Goal: Task Accomplishment & Management: Manage account settings

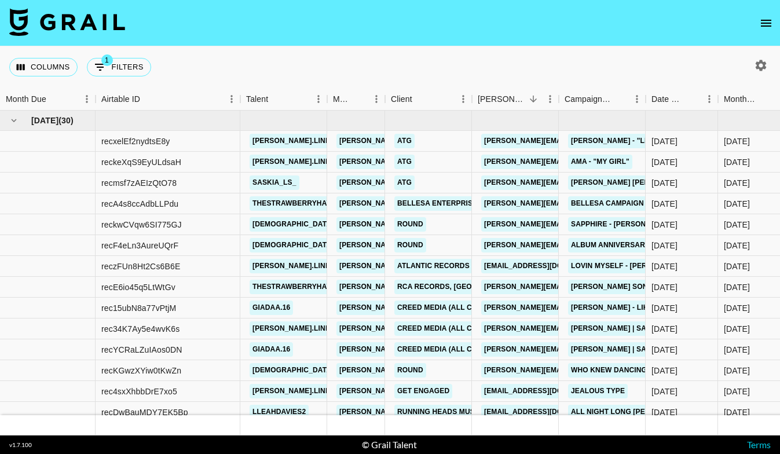
click at [766, 21] on icon "open drawer" at bounding box center [766, 23] width 14 height 14
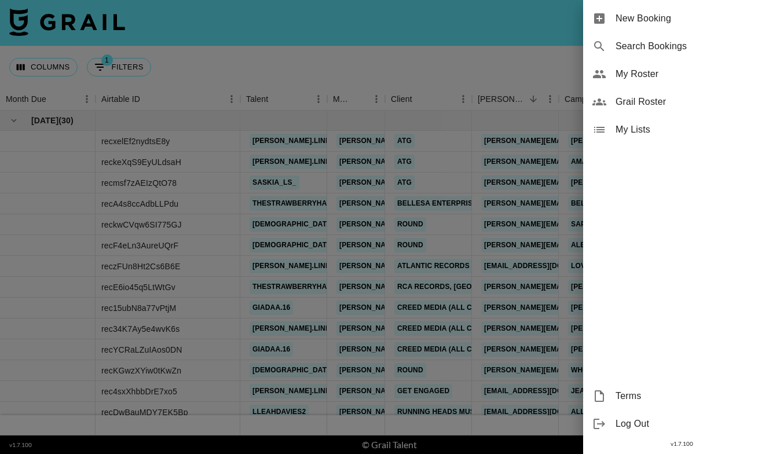
click at [649, 68] on span "My Roster" at bounding box center [693, 74] width 155 height 14
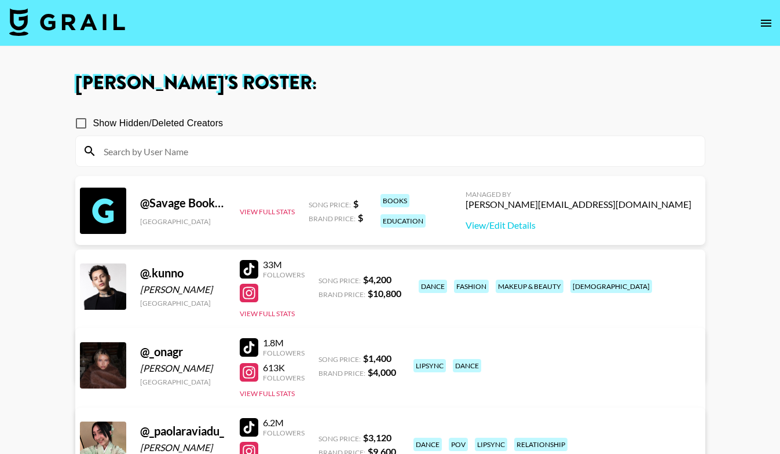
click at [370, 147] on input at bounding box center [397, 151] width 601 height 19
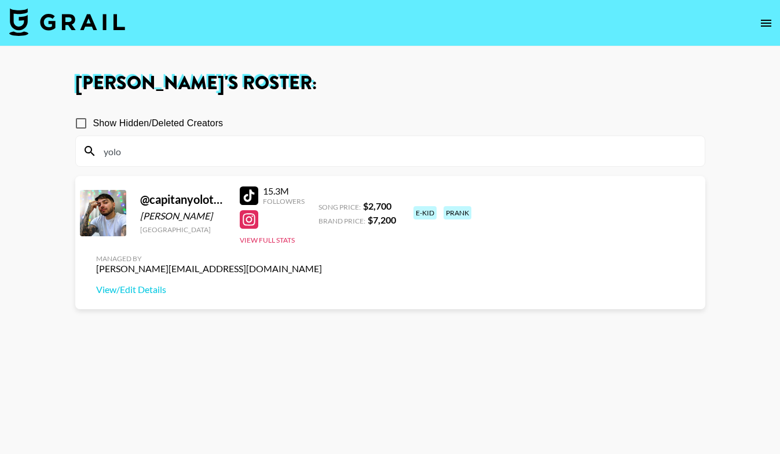
type input "yolo"
drag, startPoint x: 205, startPoint y: 216, endPoint x: 141, endPoint y: 215, distance: 63.7
click at [141, 215] on div "FLavio Muñoz" at bounding box center [183, 216] width 86 height 12
copy div "FLavio Muñoz"
click at [250, 195] on div at bounding box center [249, 196] width 19 height 19
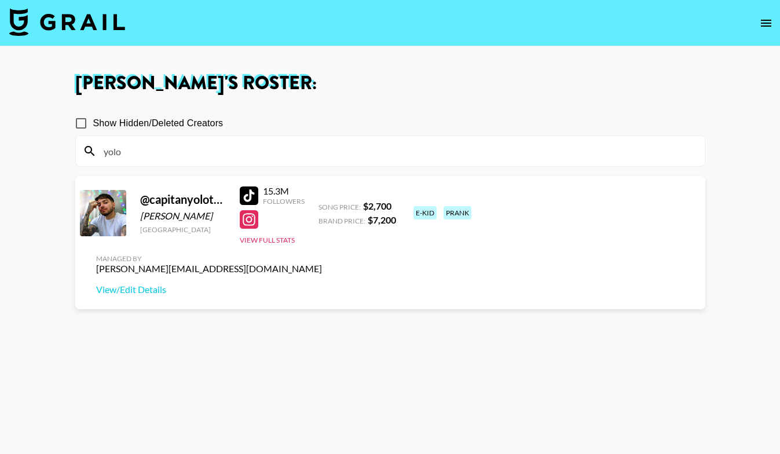
click at [267, 143] on input "yolo" at bounding box center [397, 151] width 601 height 19
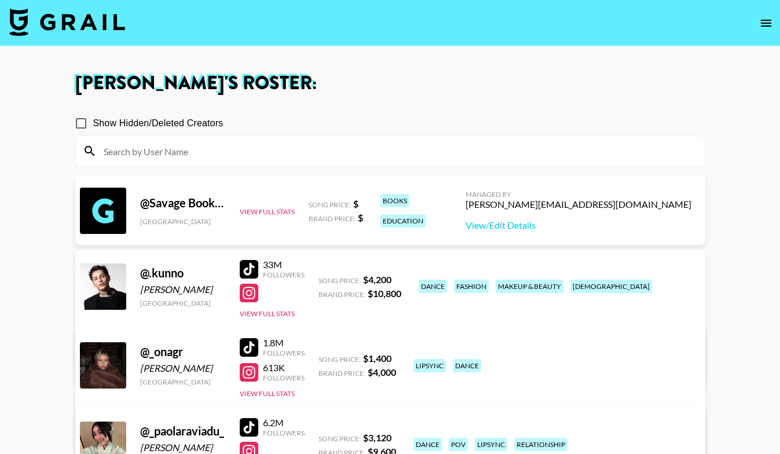
paste input "capitanyolotroll"
type input "capitanyolotroll"
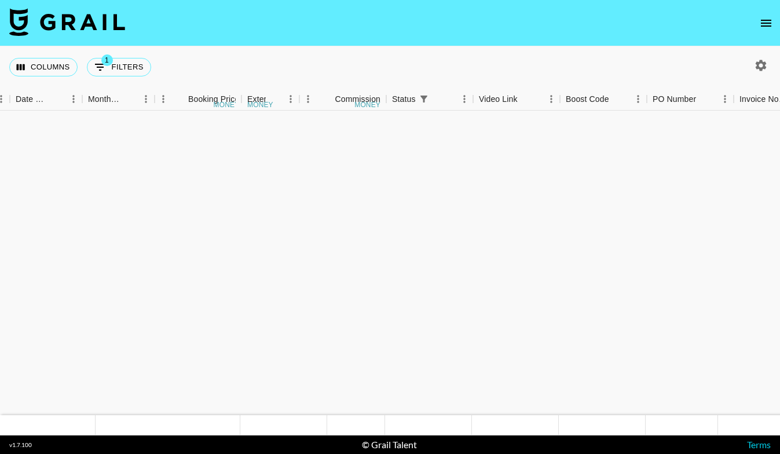
scroll to position [1793, 636]
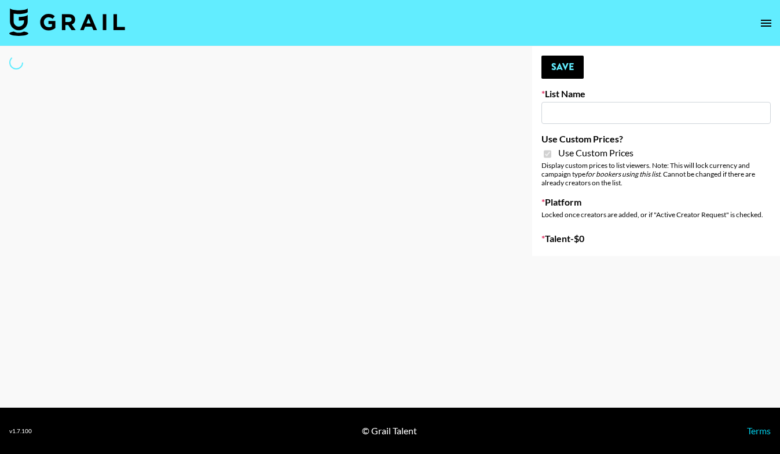
type input "[PERSON_NAME] ([DATE])"
checkbox input "true"
select select "Brand"
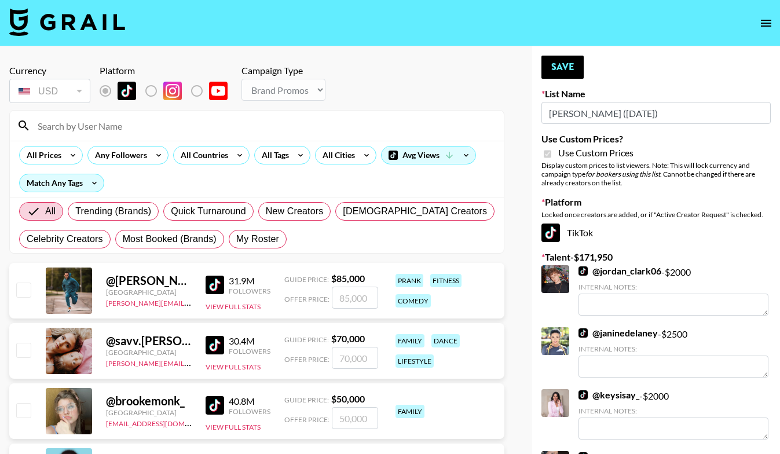
click at [264, 125] on input at bounding box center [264, 125] width 466 height 19
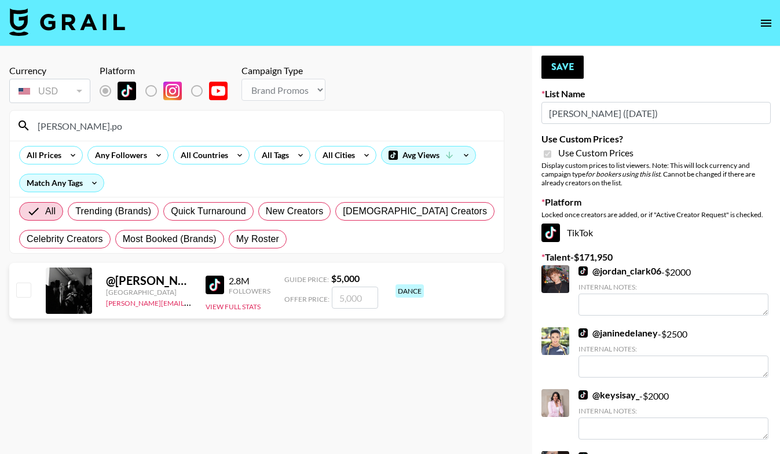
type input "[PERSON_NAME].po"
click at [348, 306] on input "number" at bounding box center [355, 298] width 46 height 22
checkbox input "true"
type input "3000"
click at [556, 66] on button "Save" at bounding box center [563, 67] width 42 height 23
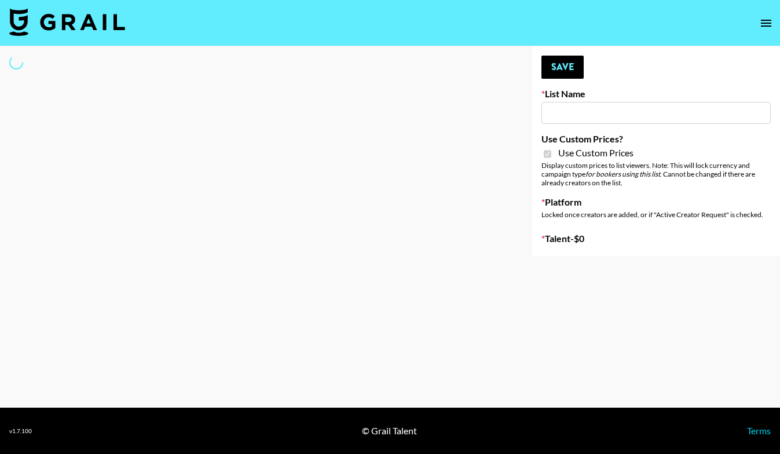
type input "Anker For Soundcore"
checkbox input "true"
select select "Brand"
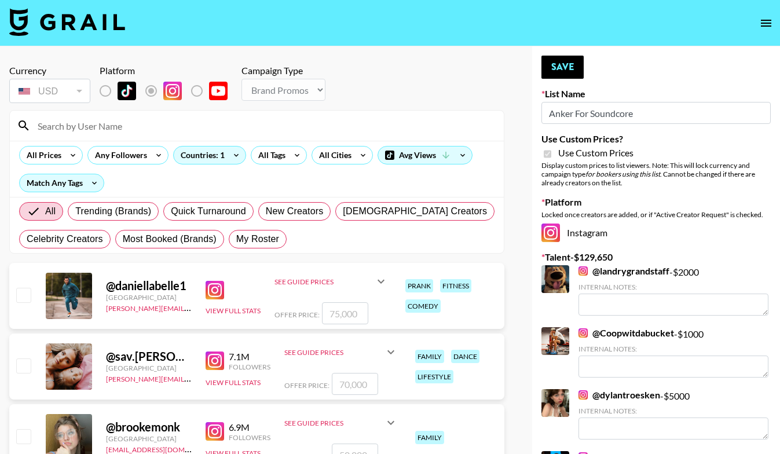
click at [239, 127] on input at bounding box center [264, 125] width 466 height 19
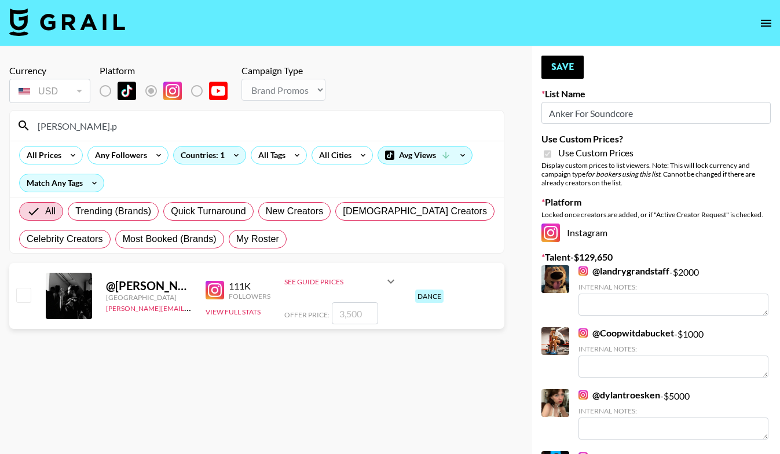
type input "[PERSON_NAME].p"
click at [344, 315] on input "number" at bounding box center [355, 313] width 46 height 22
checkbox input "true"
type input "3000"
click at [562, 65] on button "Save" at bounding box center [563, 67] width 42 height 23
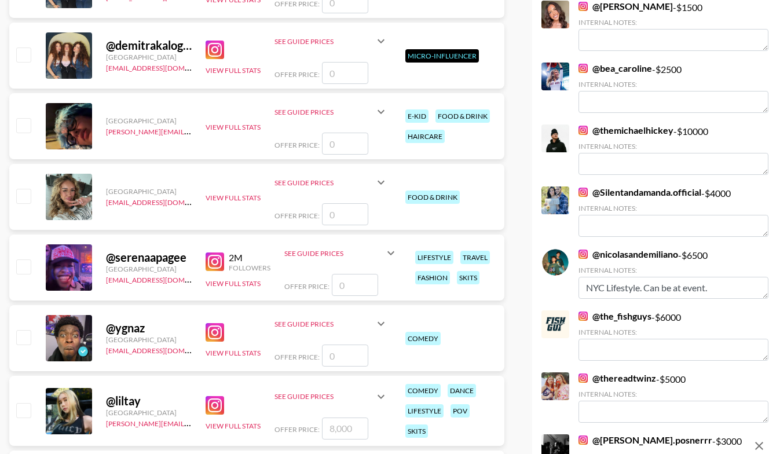
scroll to position [1822, 0]
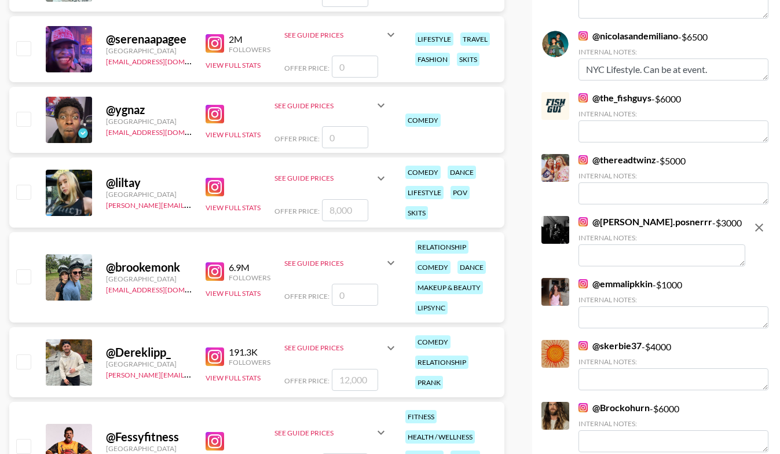
click at [629, 253] on textarea at bounding box center [662, 255] width 167 height 22
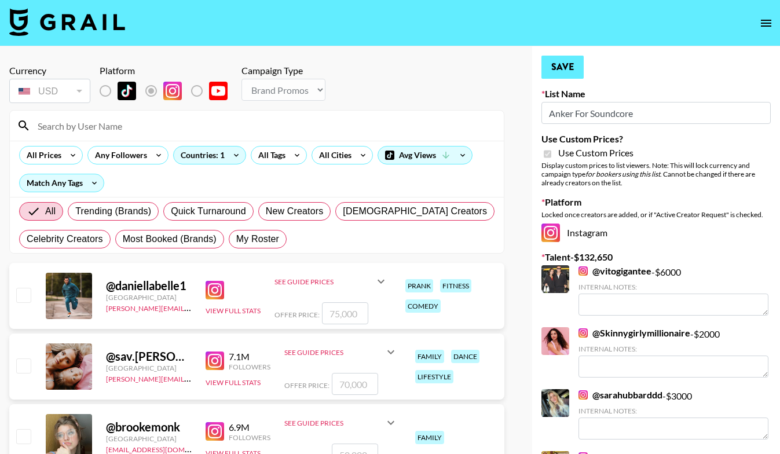
scroll to position [0, 0]
type textarea "NYC Based - Dance Creator!"
click at [561, 63] on button "Save" at bounding box center [563, 67] width 42 height 23
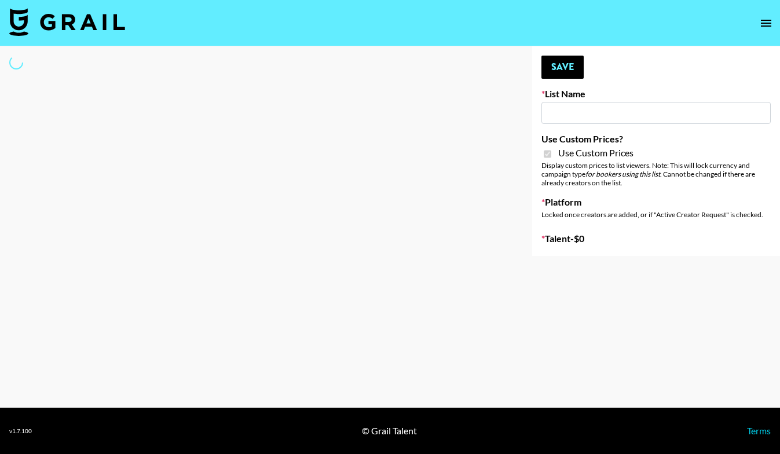
type input "Redence Beauty"
checkbox input "true"
select select "Brand"
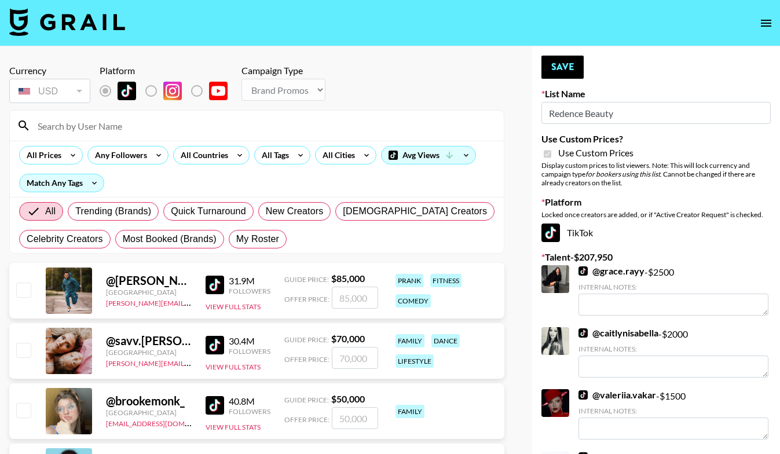
click at [169, 130] on input at bounding box center [264, 125] width 466 height 19
type input "n"
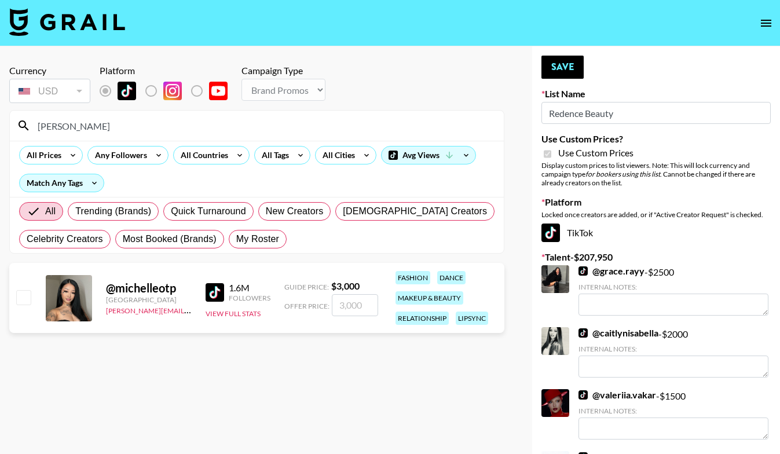
type input "[PERSON_NAME]"
click at [362, 303] on input "number" at bounding box center [355, 305] width 46 height 22
checkbox input "true"
type input "2000"
click at [558, 74] on button "Save" at bounding box center [563, 67] width 42 height 23
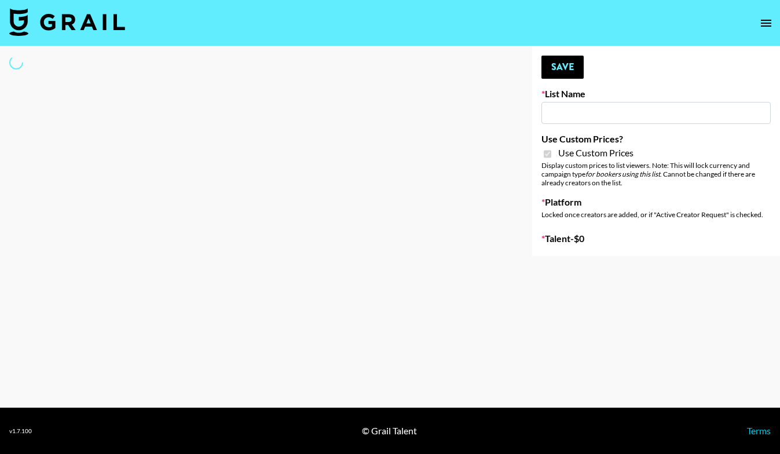
type input "Dime Beauty"
checkbox input "true"
select select "Brand"
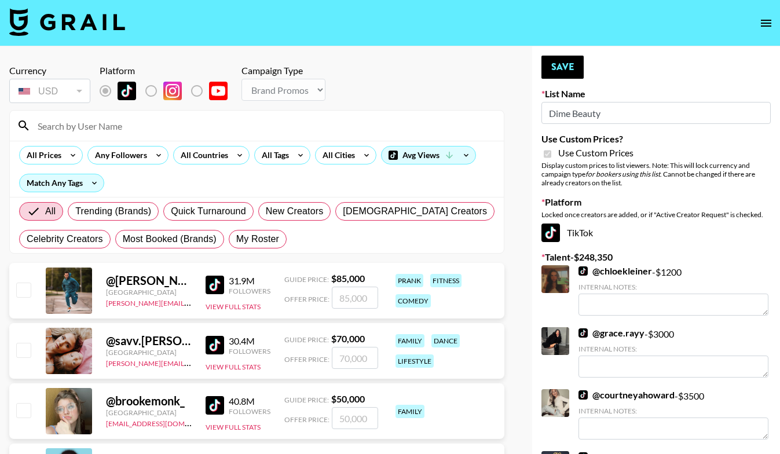
click at [168, 127] on input at bounding box center [264, 125] width 466 height 19
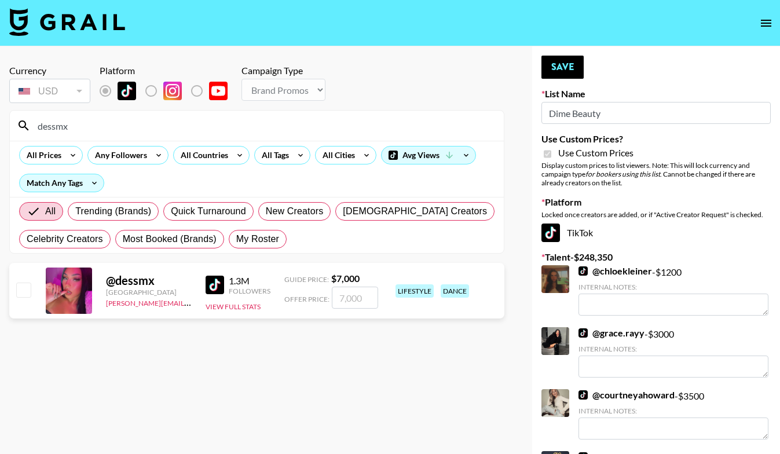
type input "dessmx"
click at [21, 294] on input "checkbox" at bounding box center [23, 290] width 14 height 14
checkbox input "true"
type input "7000"
click at [565, 74] on button "Save" at bounding box center [563, 67] width 42 height 23
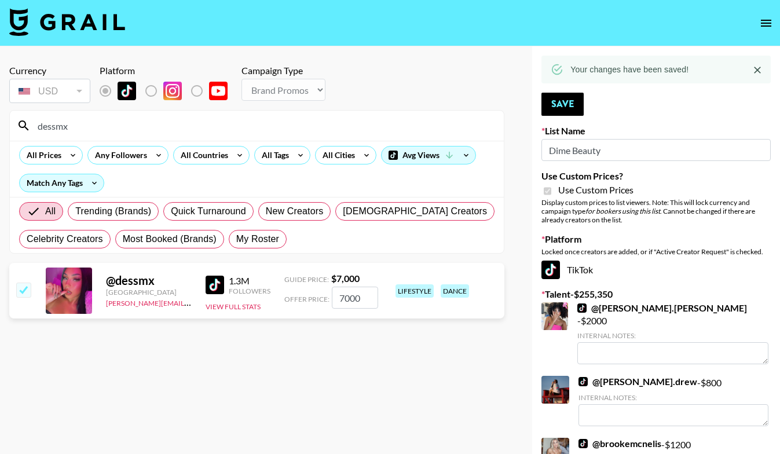
click at [316, 124] on input "dessmx" at bounding box center [264, 125] width 466 height 19
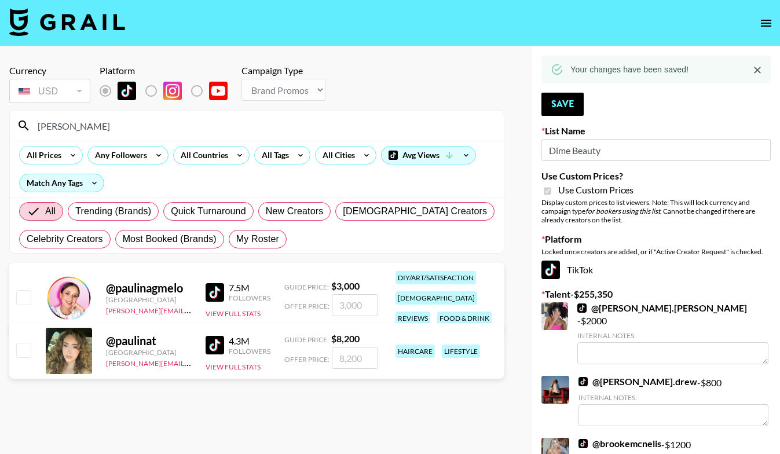
type input "[PERSON_NAME]"
click at [28, 347] on input "checkbox" at bounding box center [23, 350] width 14 height 14
checkbox input "true"
type input "8200"
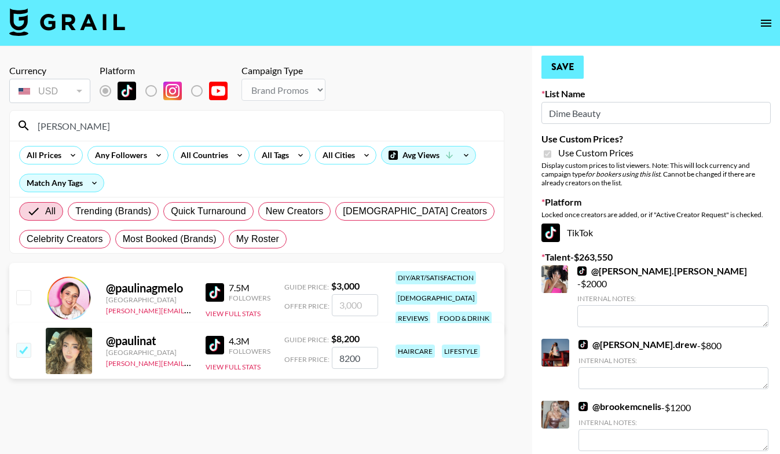
click at [562, 68] on button "Save" at bounding box center [563, 67] width 42 height 23
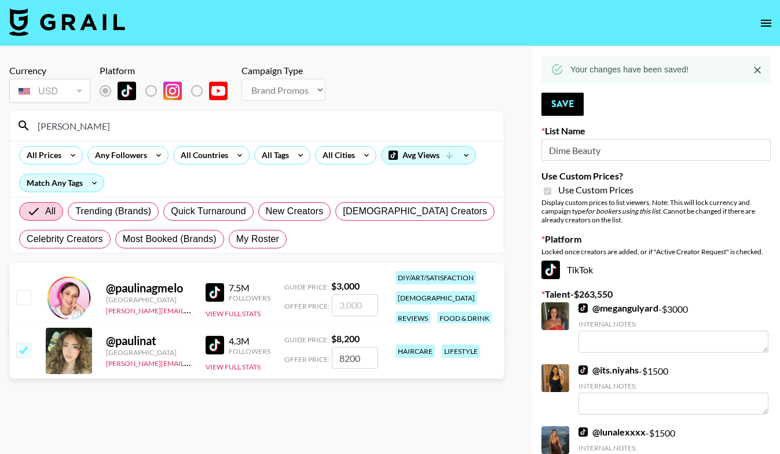
click at [337, 123] on input "[PERSON_NAME]" at bounding box center [264, 125] width 466 height 19
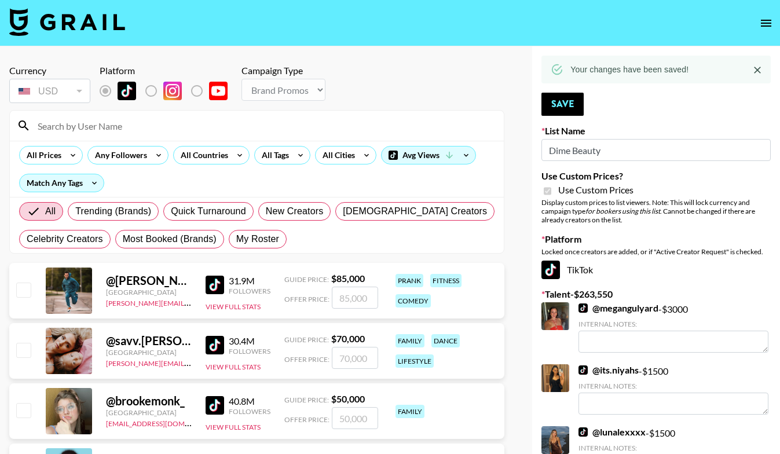
type input "m"
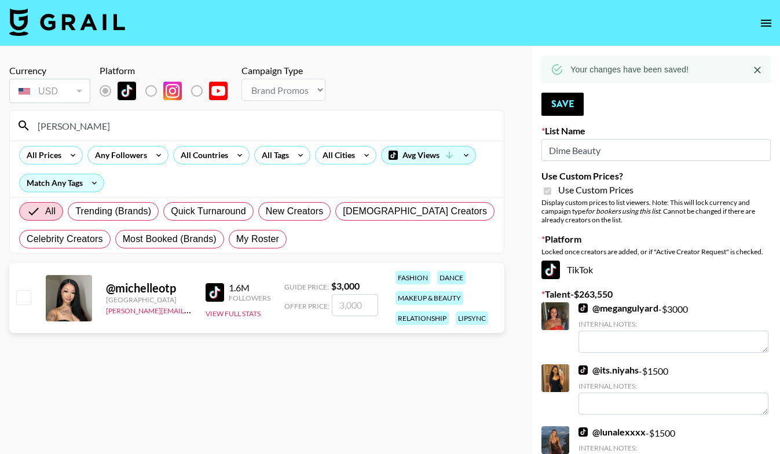
type input "[PERSON_NAME]"
click at [350, 304] on input "number" at bounding box center [355, 305] width 46 height 22
